Goal: Information Seeking & Learning: Check status

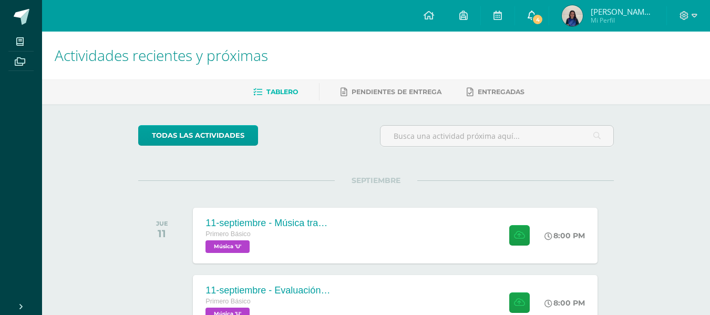
click at [542, 16] on span "4" at bounding box center [538, 20] width 12 height 12
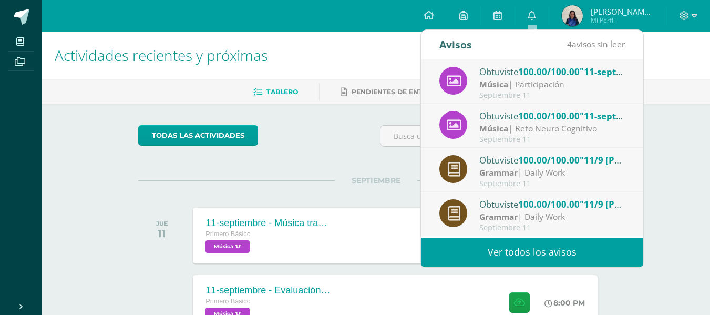
click at [510, 86] on div "Música | Participación" at bounding box center [552, 84] width 146 height 12
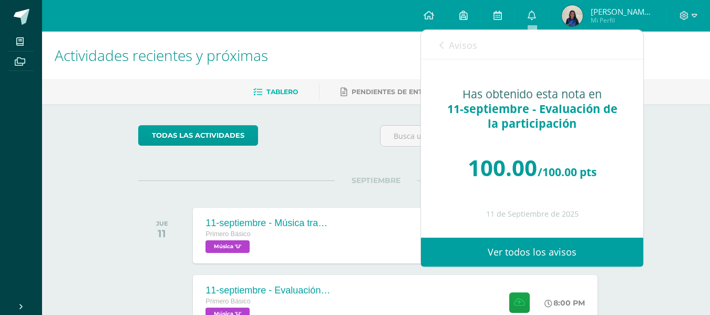
click at [440, 46] on icon at bounding box center [441, 45] width 4 height 8
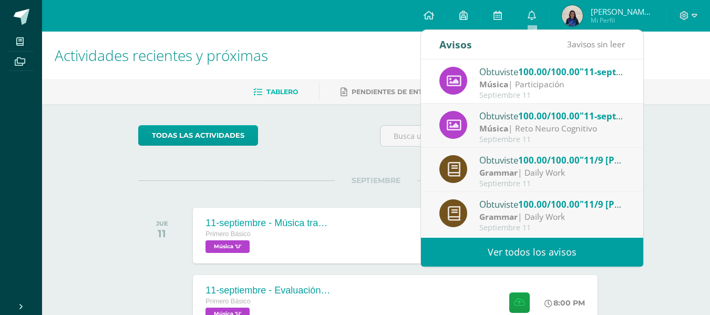
click at [493, 115] on div "Obtuviste 100.00/100.00 "11-septiembre - Música tradicional de Guatemala" en Mú…" at bounding box center [552, 116] width 146 height 14
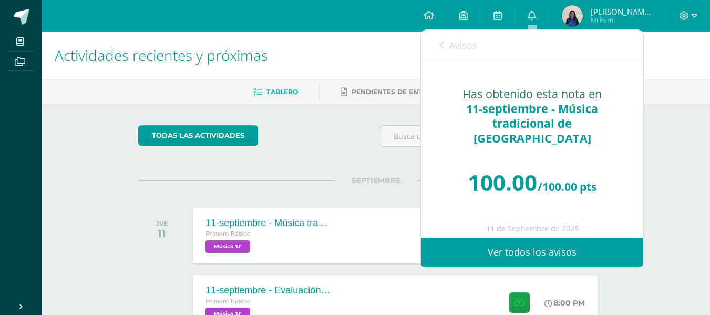
click at [442, 44] on icon at bounding box center [441, 45] width 4 height 8
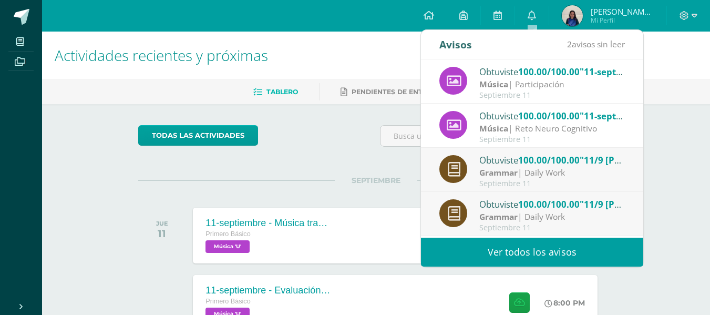
click at [507, 168] on strong "Grammar" at bounding box center [498, 173] width 38 height 12
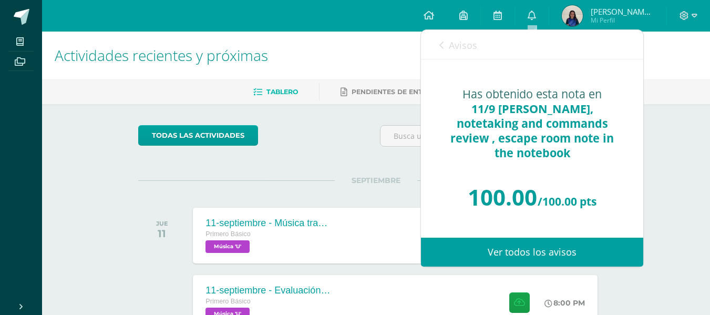
click at [436, 38] on div "Avisos 1 avisos sin leer Avisos" at bounding box center [532, 44] width 222 height 29
click at [442, 38] on link "Avisos" at bounding box center [458, 45] width 38 height 30
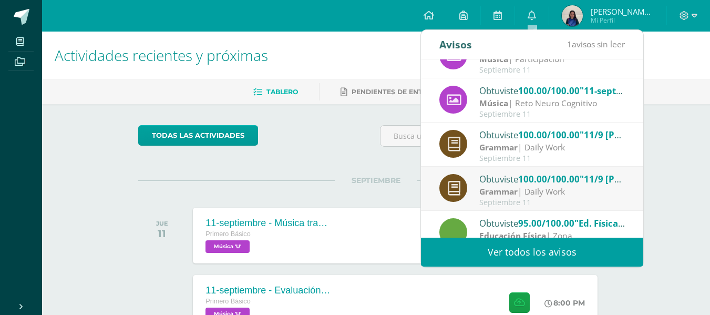
scroll to position [26, 0]
click at [536, 179] on span "100.00/100.00" at bounding box center [548, 178] width 61 height 12
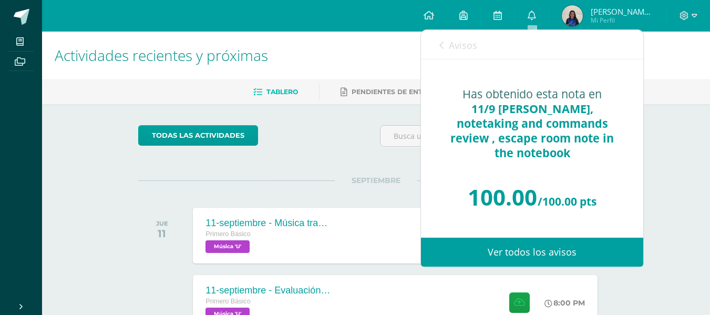
click at [442, 41] on icon at bounding box center [441, 45] width 4 height 8
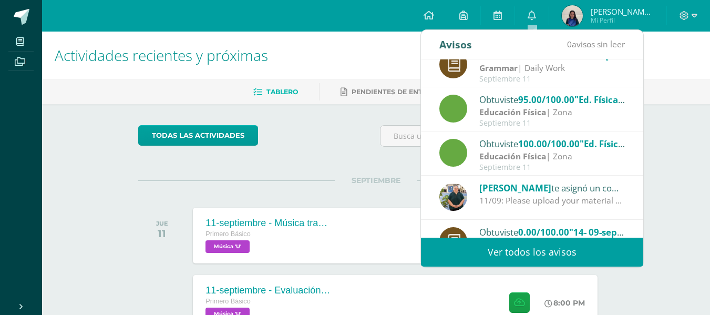
scroll to position [150, 0]
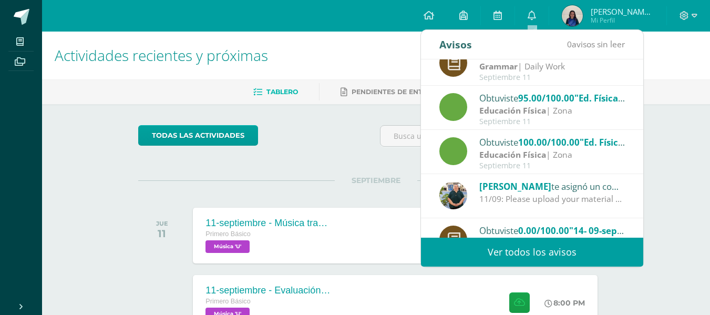
click at [573, 24] on img at bounding box center [572, 15] width 21 height 21
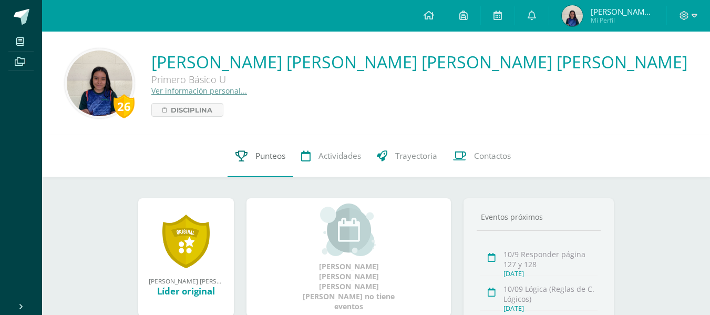
click at [273, 164] on link "Punteos" at bounding box center [260, 156] width 66 height 42
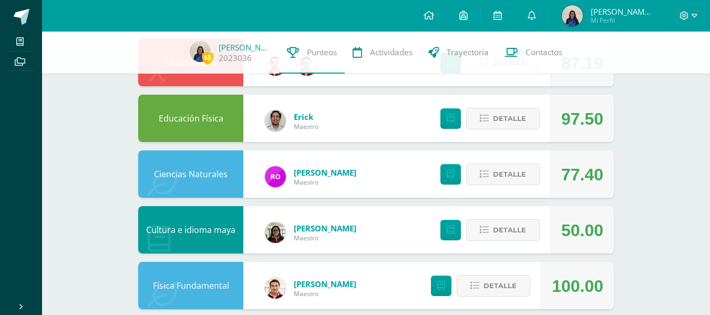
scroll to position [350, 0]
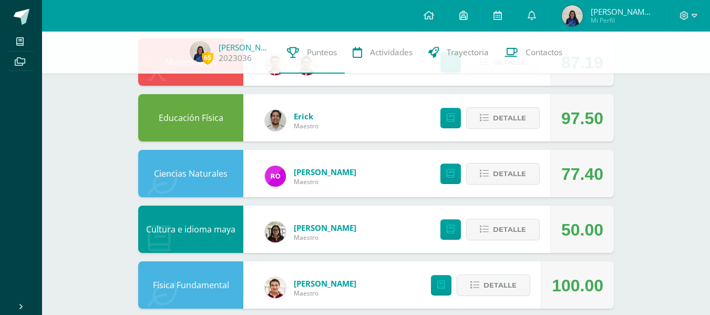
drag, startPoint x: 647, startPoint y: 188, endPoint x: 494, endPoint y: 213, distance: 154.9
click at [494, 213] on div "Detalle" at bounding box center [487, 228] width 126 height 47
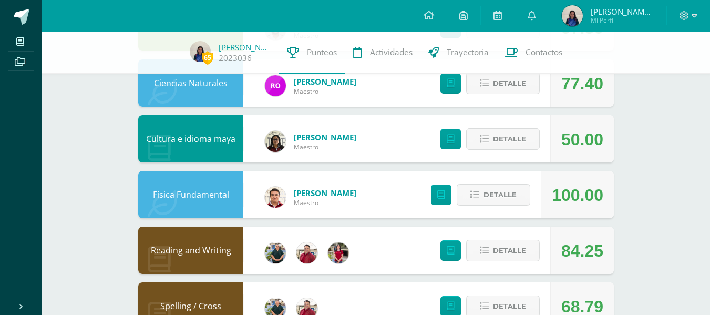
scroll to position [441, 0]
